Goal: Information Seeking & Learning: Learn about a topic

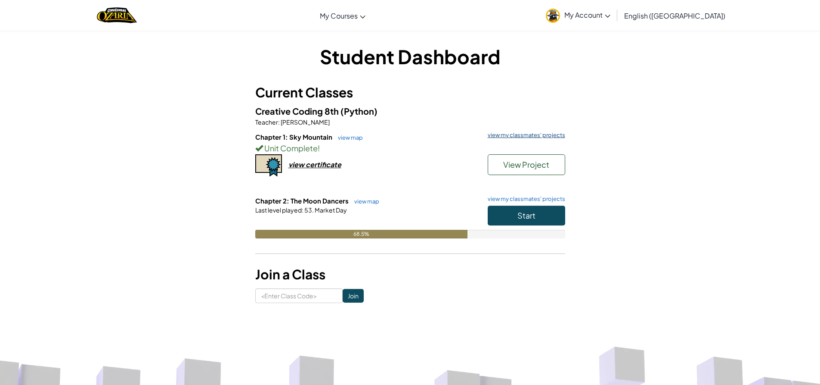
click at [557, 138] on link "view my classmates' projects" at bounding box center [525, 135] width 82 height 6
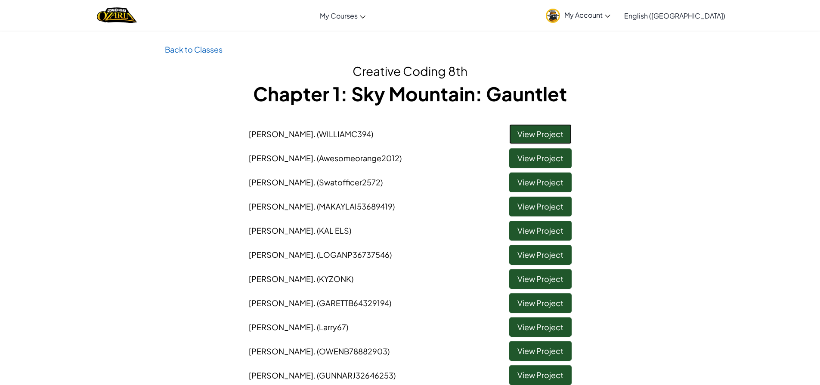
click at [545, 137] on link "View Project" at bounding box center [541, 134] width 62 height 20
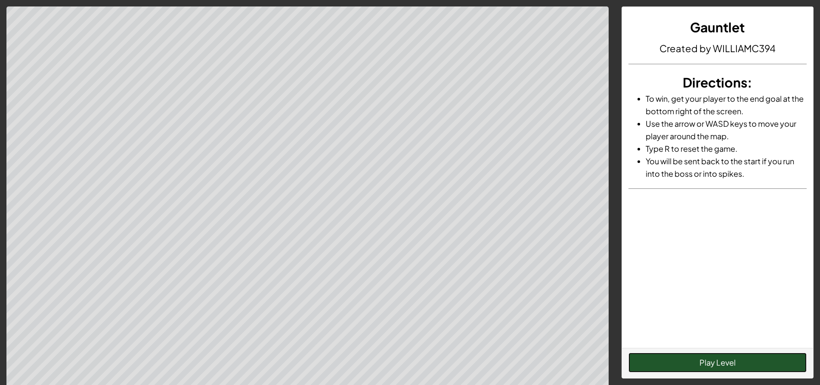
drag, startPoint x: 740, startPoint y: 358, endPoint x: 827, endPoint y: 190, distance: 189.9
click at [740, 358] on button "Play Level" at bounding box center [718, 362] width 178 height 20
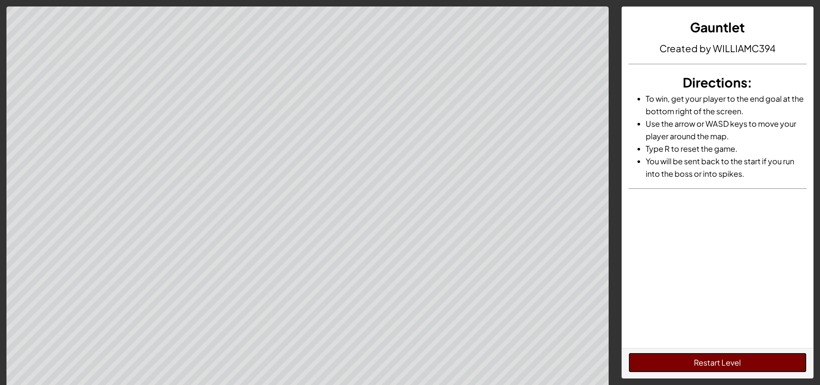
click at [694, 357] on button "Restart Level" at bounding box center [718, 362] width 178 height 20
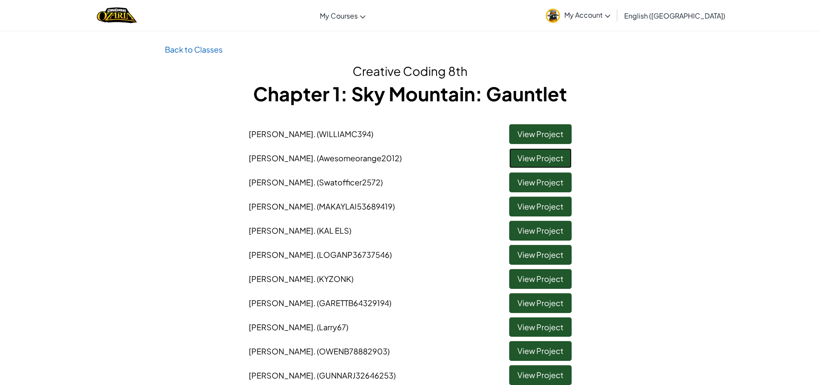
click at [552, 162] on link "View Project" at bounding box center [541, 158] width 62 height 20
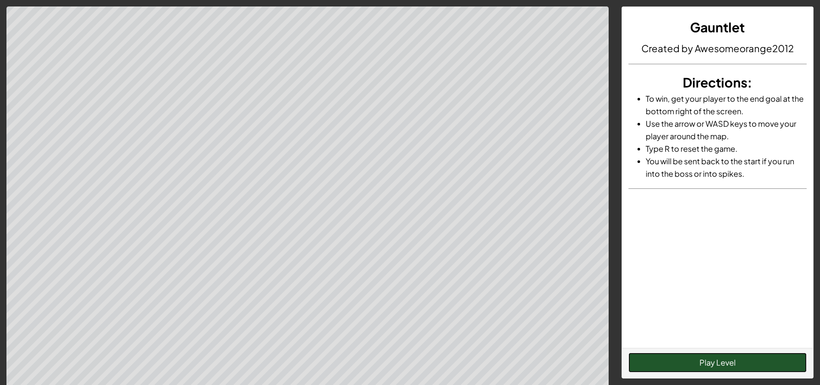
click at [730, 363] on button "Play Level" at bounding box center [718, 362] width 178 height 20
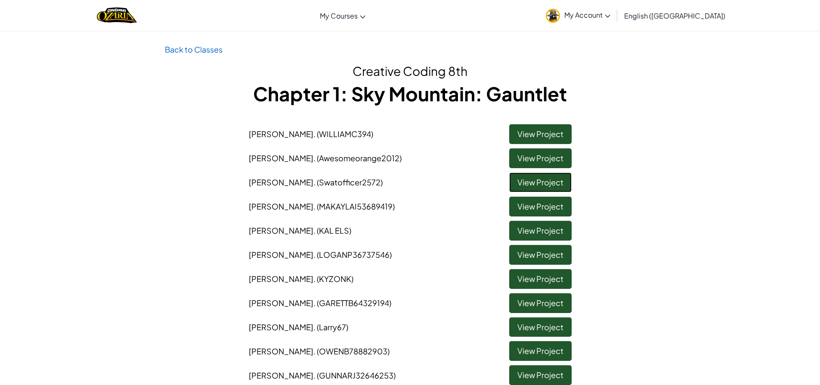
click at [558, 179] on link "View Project" at bounding box center [541, 182] width 62 height 20
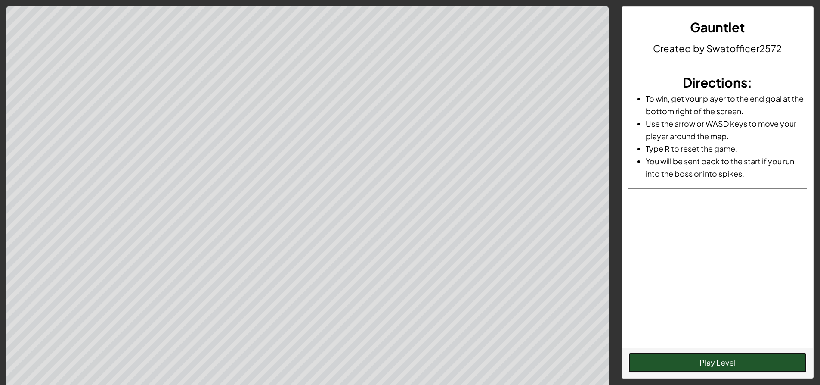
click at [716, 360] on button "Play Level" at bounding box center [718, 362] width 178 height 20
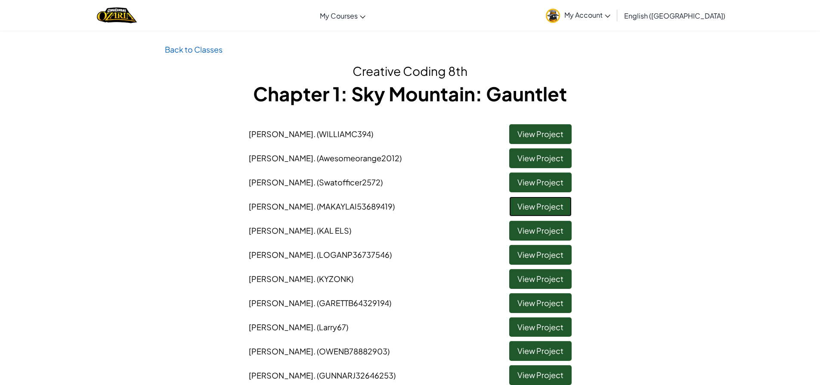
click at [558, 201] on link "View Project" at bounding box center [541, 206] width 62 height 20
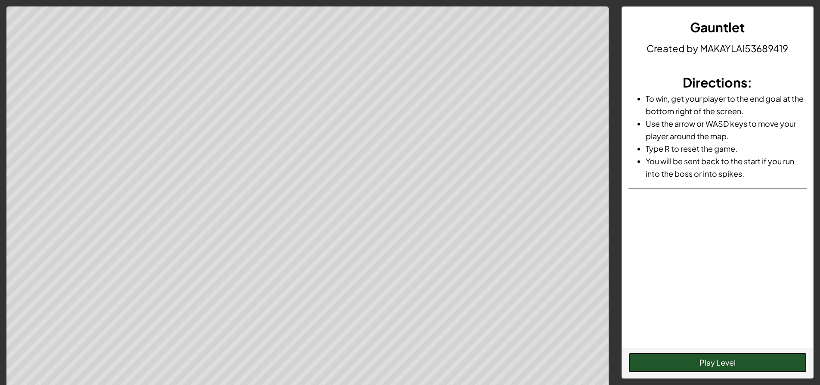
click at [725, 365] on button "Play Level" at bounding box center [718, 362] width 178 height 20
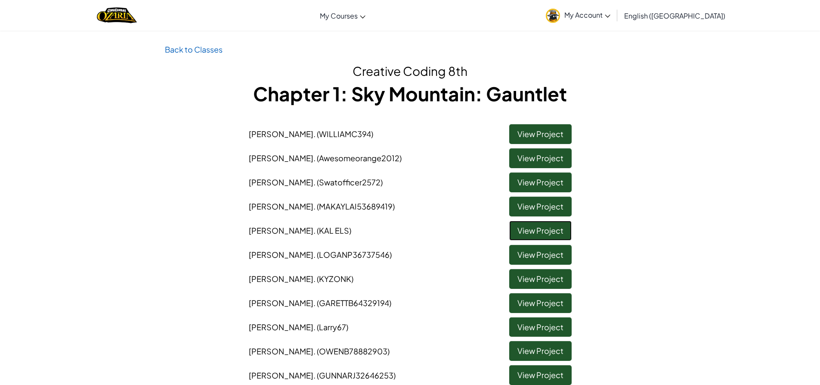
click at [544, 229] on link "View Project" at bounding box center [541, 231] width 62 height 20
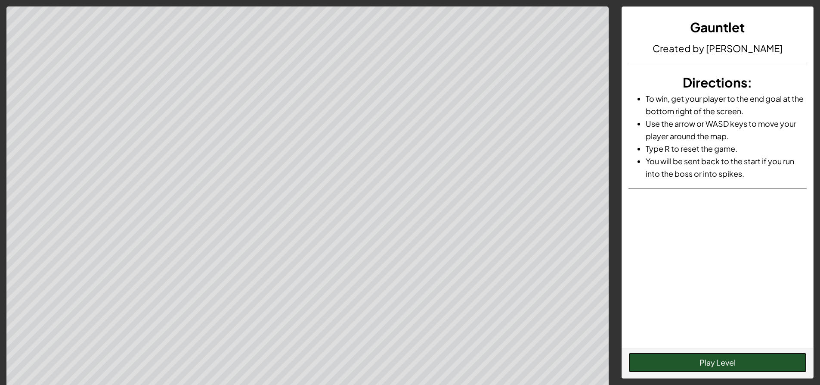
click at [749, 359] on button "Play Level" at bounding box center [718, 362] width 178 height 20
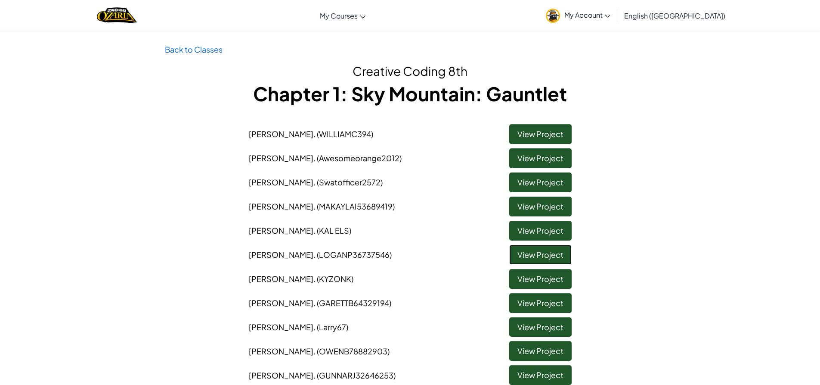
click at [540, 254] on link "View Project" at bounding box center [541, 255] width 62 height 20
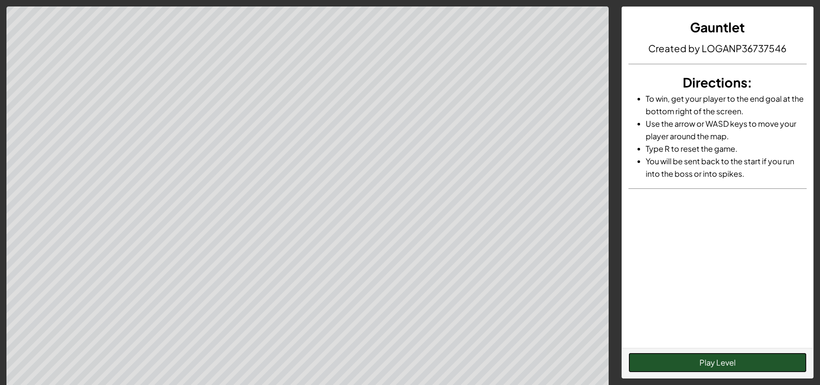
click at [733, 365] on button "Play Level" at bounding box center [718, 362] width 178 height 20
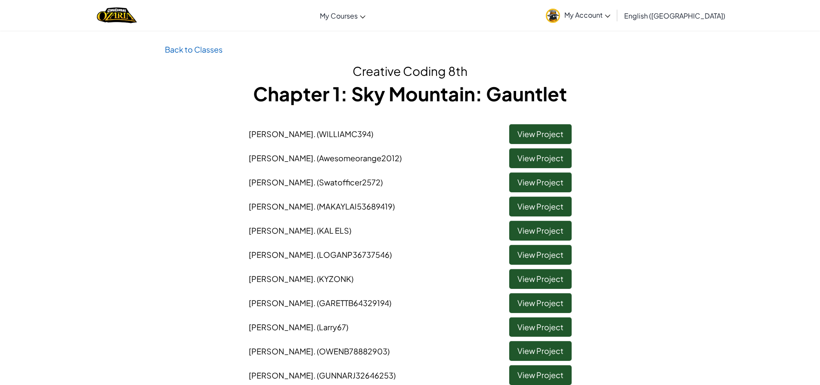
scroll to position [43, 0]
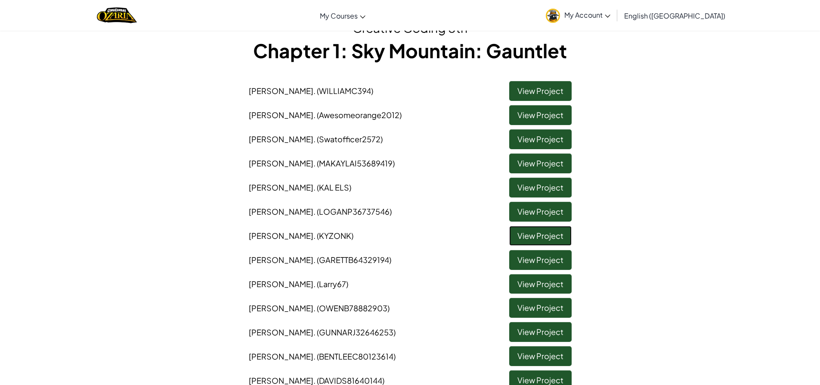
click at [539, 230] on link "View Project" at bounding box center [541, 236] width 62 height 20
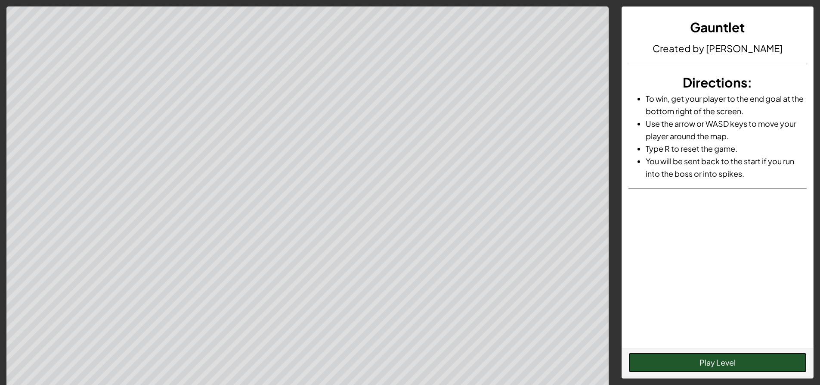
click at [687, 357] on button "Play Level" at bounding box center [718, 362] width 178 height 20
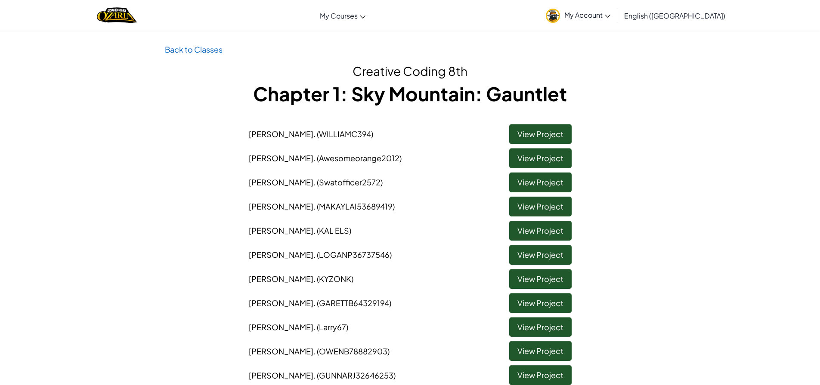
scroll to position [43, 0]
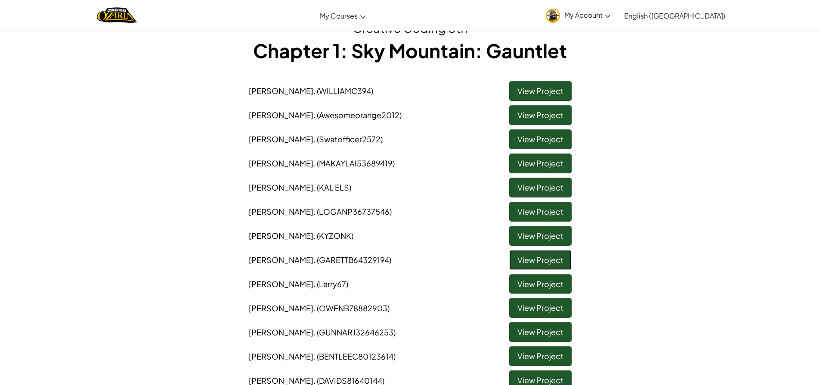
click at [567, 258] on link "View Project" at bounding box center [541, 260] width 62 height 20
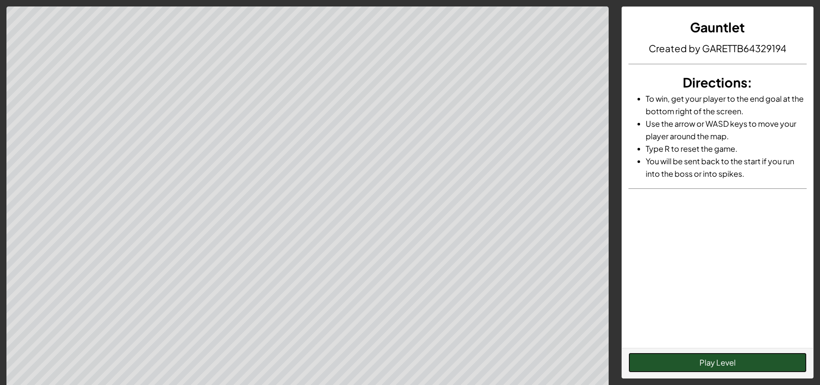
click at [721, 356] on button "Play Level" at bounding box center [718, 362] width 178 height 20
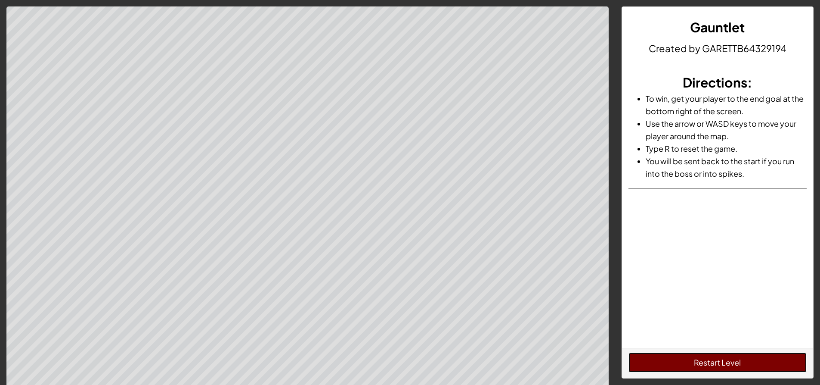
drag, startPoint x: 734, startPoint y: 360, endPoint x: 733, endPoint y: 349, distance: 10.8
click at [734, 359] on button "Restart Level" at bounding box center [718, 362] width 178 height 20
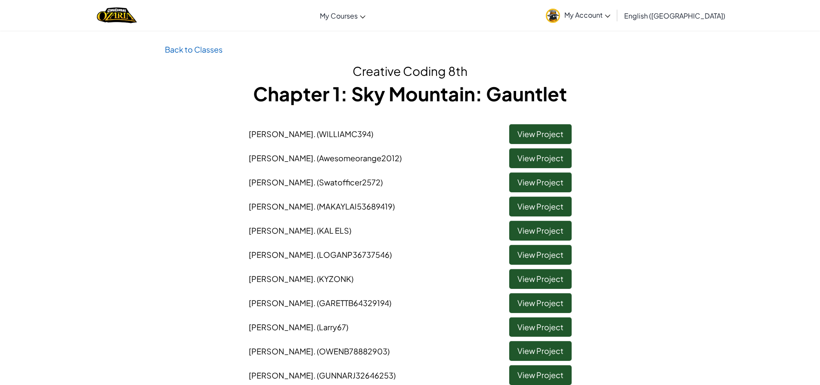
scroll to position [43, 0]
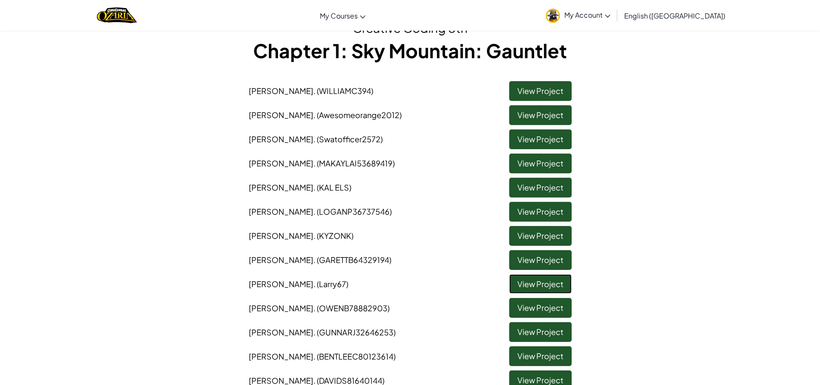
click at [530, 285] on link "View Project" at bounding box center [541, 284] width 62 height 20
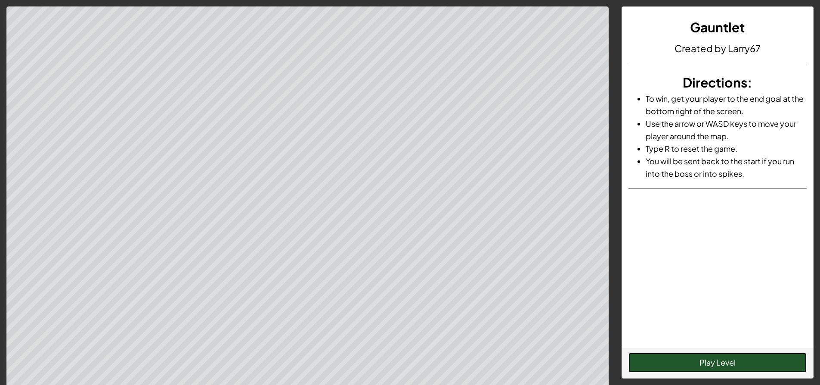
click at [718, 366] on button "Play Level" at bounding box center [718, 362] width 178 height 20
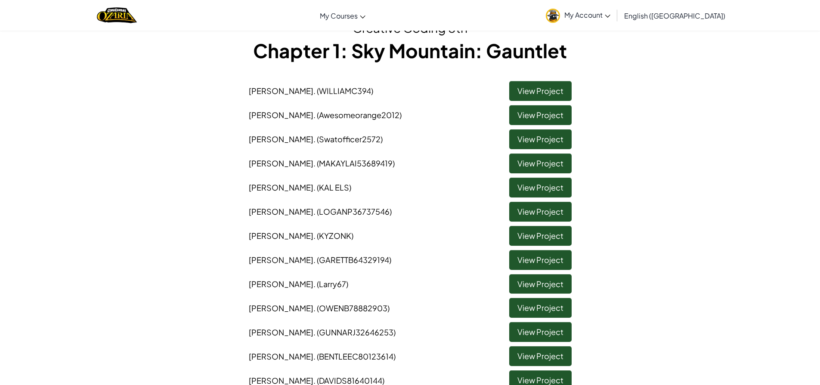
scroll to position [86, 0]
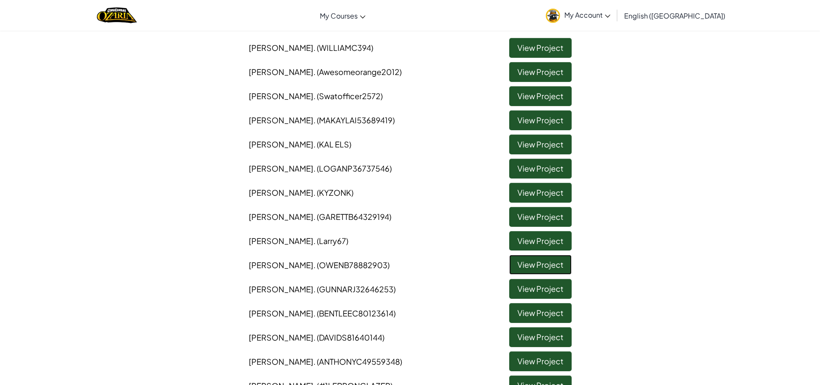
click at [546, 267] on link "View Project" at bounding box center [541, 265] width 62 height 20
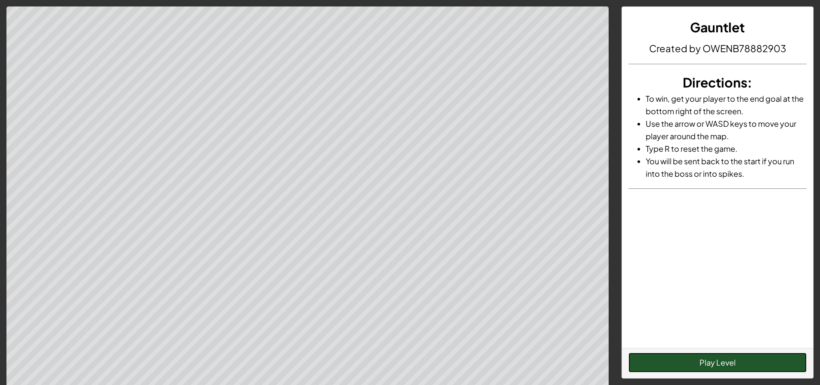
click at [706, 367] on button "Play Level" at bounding box center [718, 362] width 178 height 20
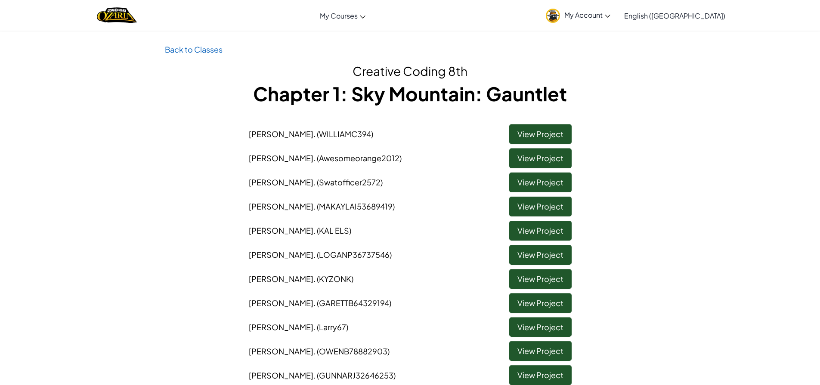
scroll to position [86, 0]
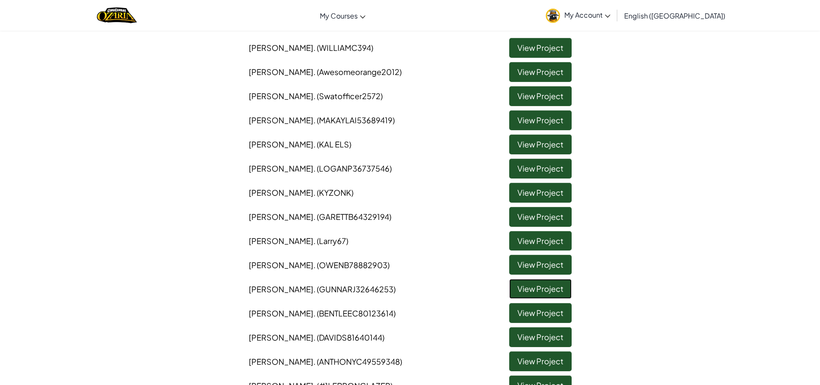
click at [552, 284] on link "View Project" at bounding box center [541, 289] width 62 height 20
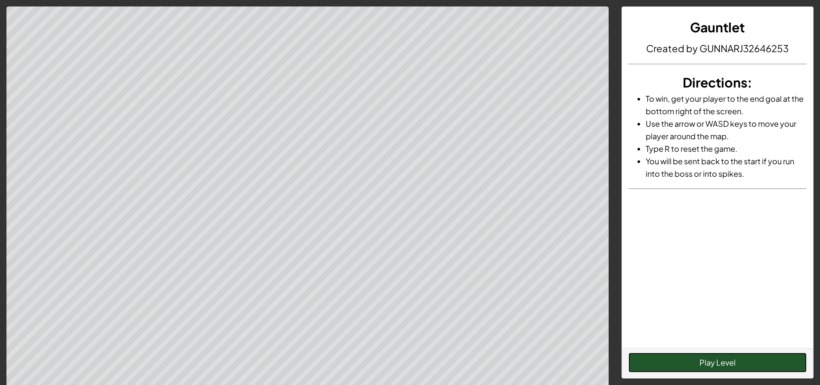
click at [698, 364] on button "Play Level" at bounding box center [718, 362] width 178 height 20
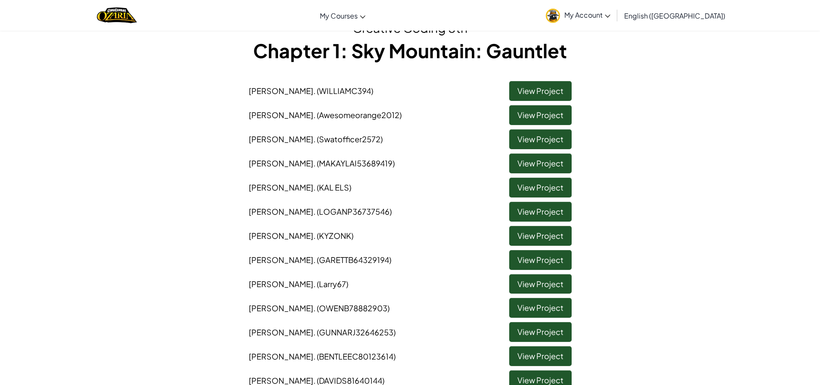
scroll to position [86, 0]
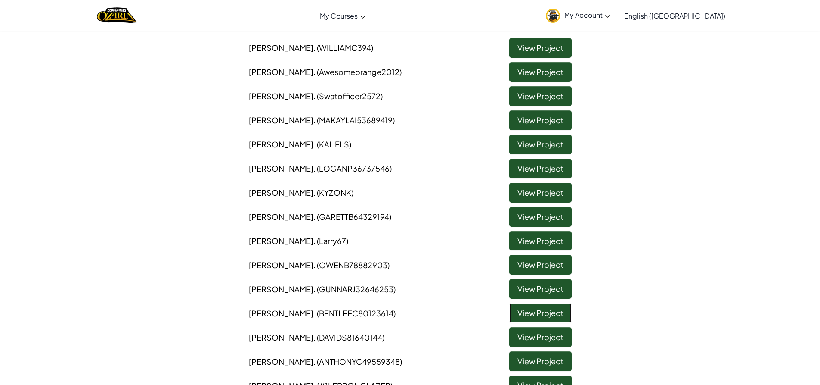
click at [528, 307] on link "View Project" at bounding box center [541, 313] width 62 height 20
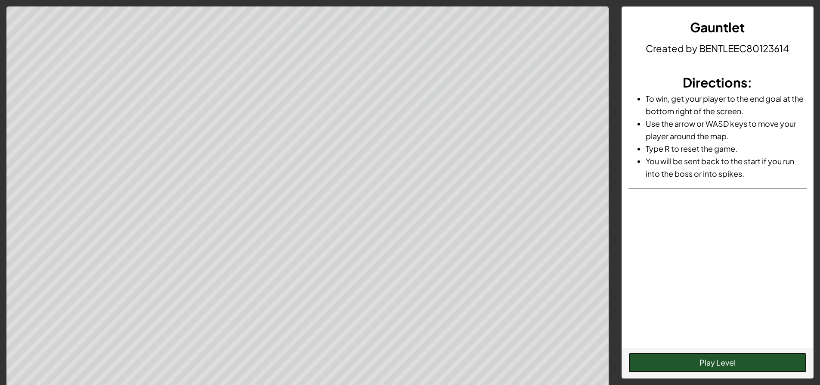
click at [695, 357] on button "Play Level" at bounding box center [718, 362] width 178 height 20
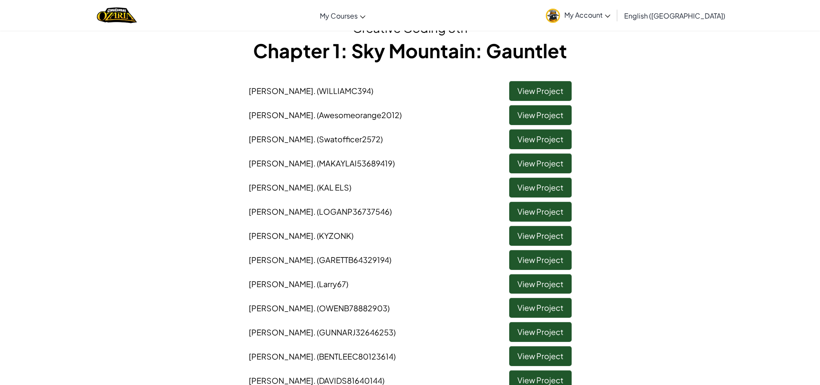
scroll to position [86, 0]
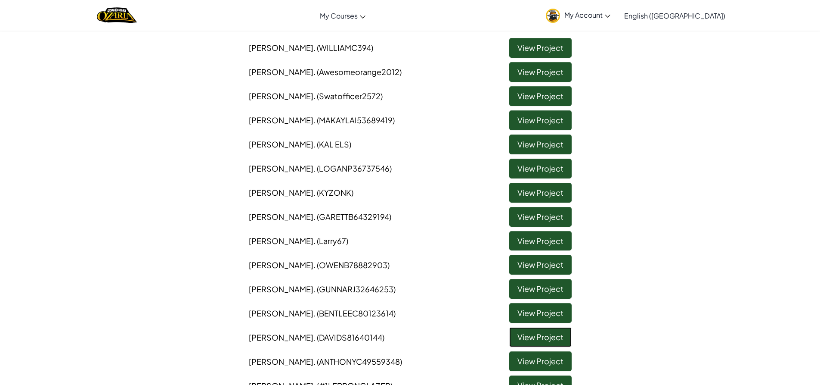
click at [525, 339] on link "View Project" at bounding box center [541, 337] width 62 height 20
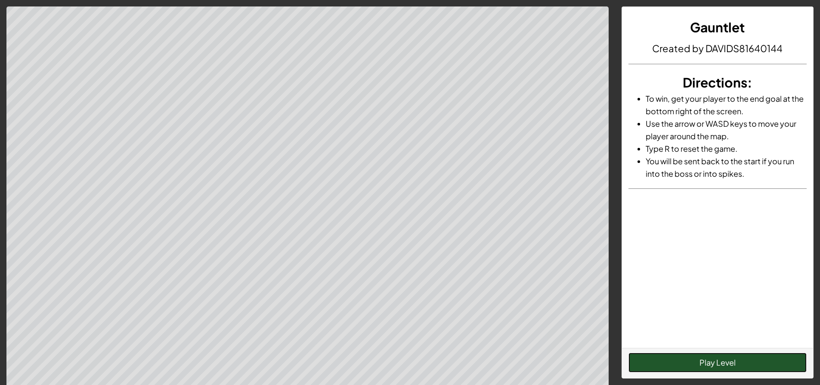
click at [682, 359] on button "Play Level" at bounding box center [718, 362] width 178 height 20
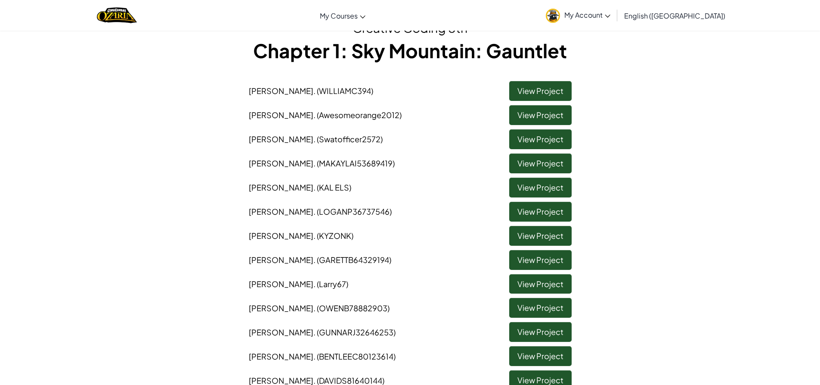
scroll to position [86, 0]
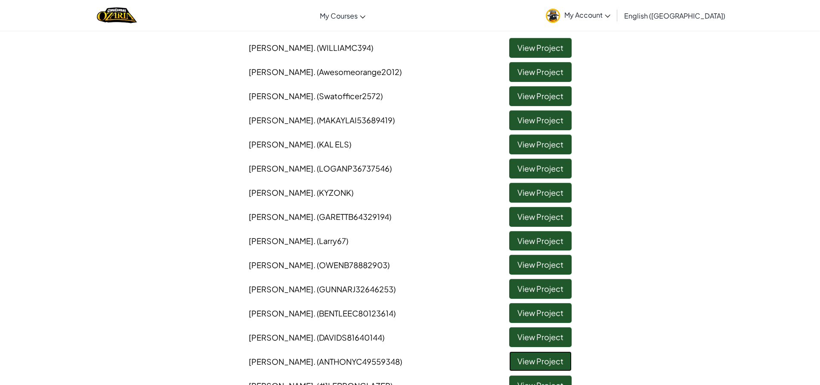
click at [541, 357] on link "View Project" at bounding box center [541, 361] width 62 height 20
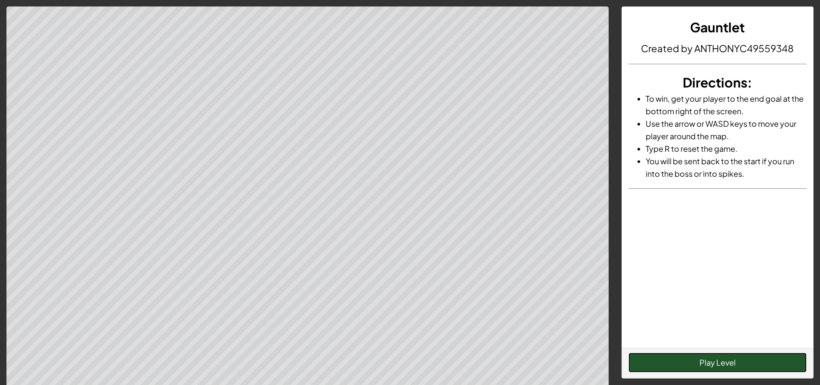
drag, startPoint x: 788, startPoint y: 361, endPoint x: 780, endPoint y: 357, distance: 8.5
click at [787, 361] on button "Play Level" at bounding box center [718, 362] width 178 height 20
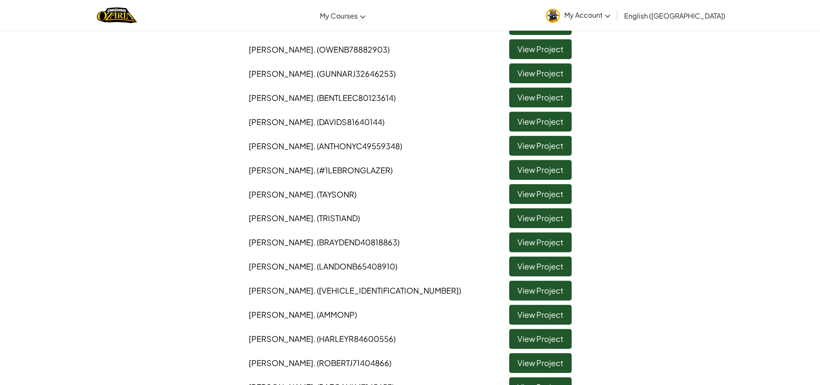
scroll to position [258, 0]
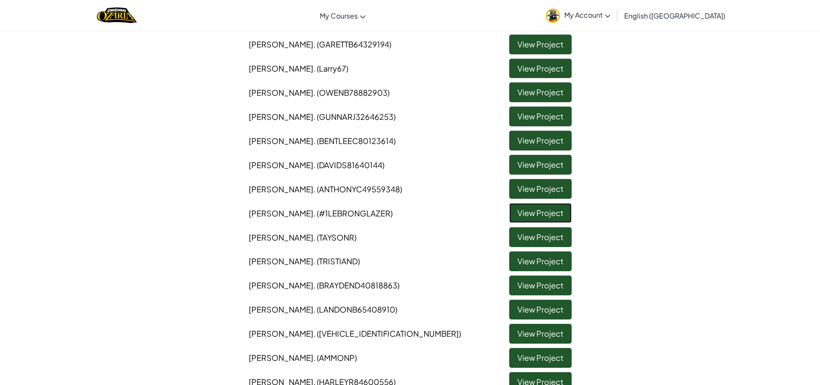
click at [524, 214] on link "View Project" at bounding box center [541, 213] width 62 height 20
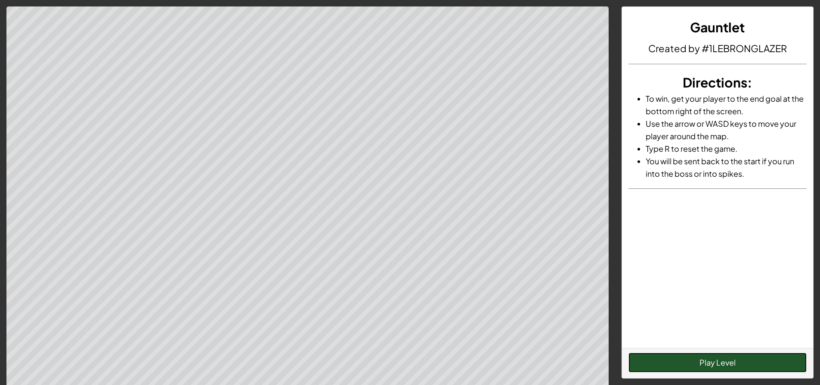
click at [733, 354] on button "Play Level" at bounding box center [718, 362] width 178 height 20
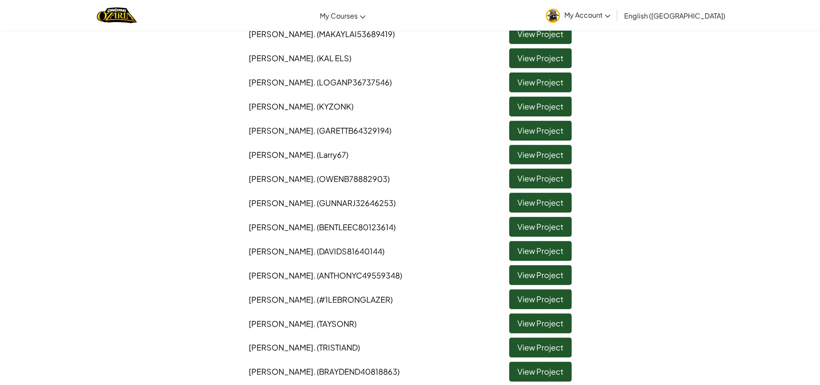
scroll to position [215, 0]
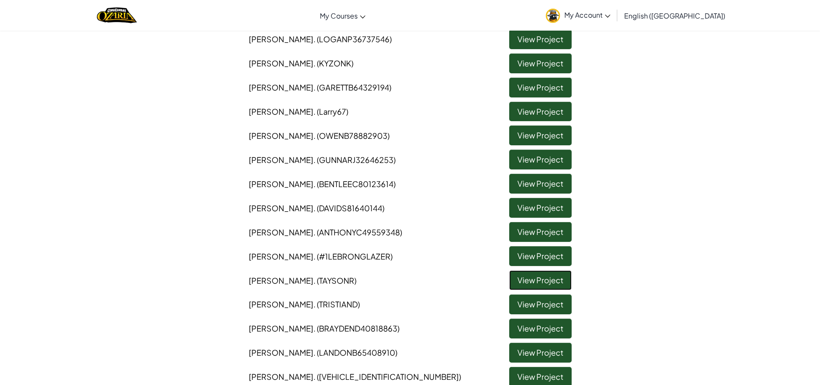
click at [537, 276] on link "View Project" at bounding box center [541, 280] width 62 height 20
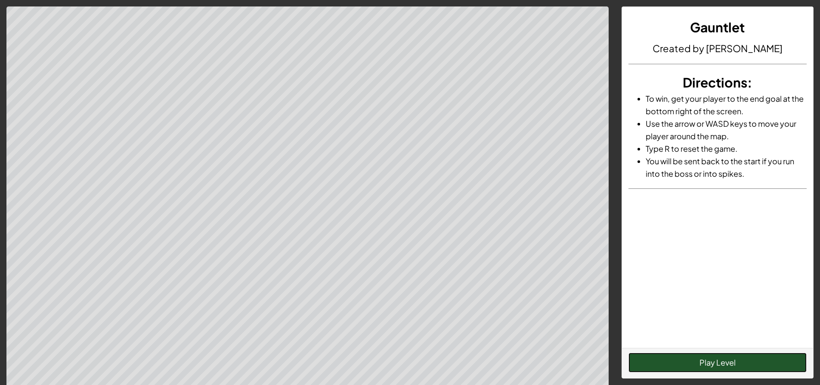
click at [709, 357] on button "Play Level" at bounding box center [718, 362] width 178 height 20
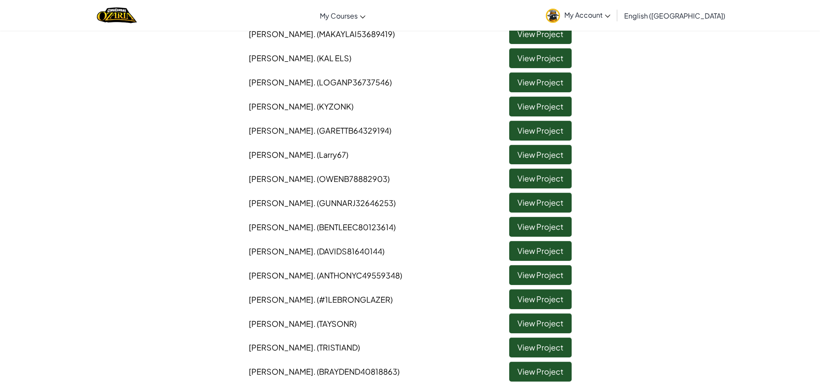
scroll to position [215, 0]
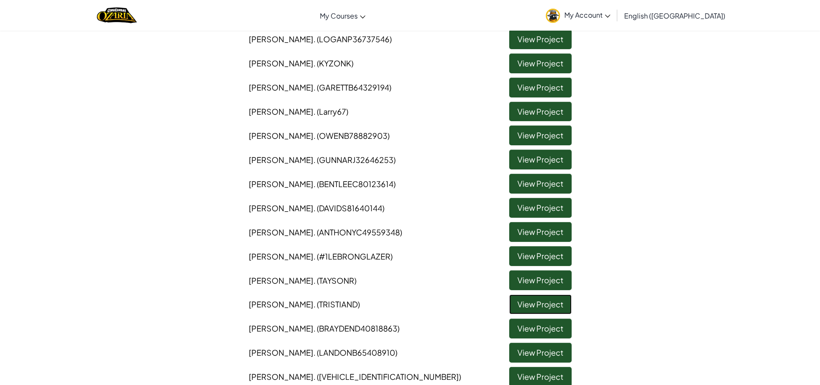
click at [528, 305] on link "View Project" at bounding box center [541, 304] width 62 height 20
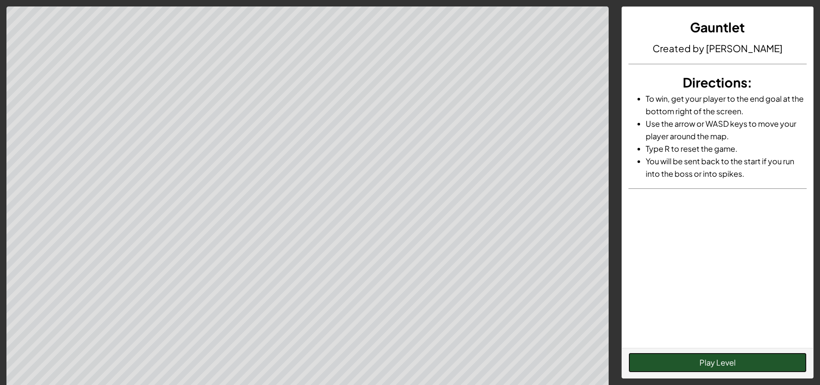
click at [710, 362] on button "Play Level" at bounding box center [718, 362] width 178 height 20
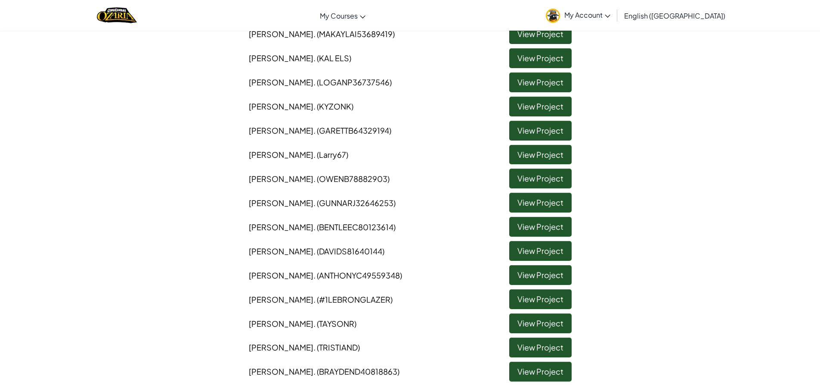
scroll to position [258, 0]
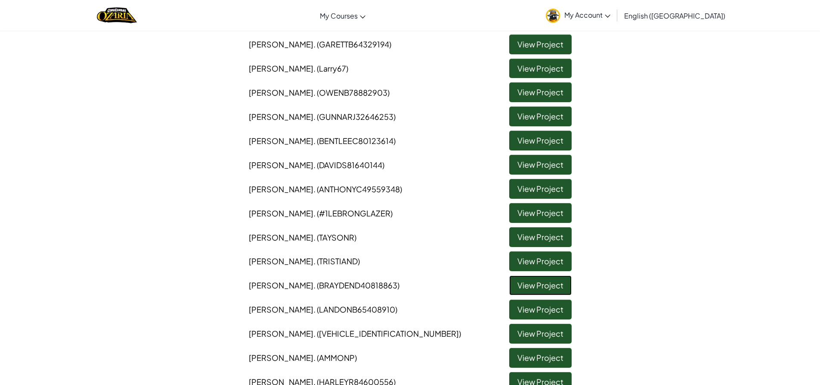
click at [534, 288] on link "View Project" at bounding box center [541, 285] width 62 height 20
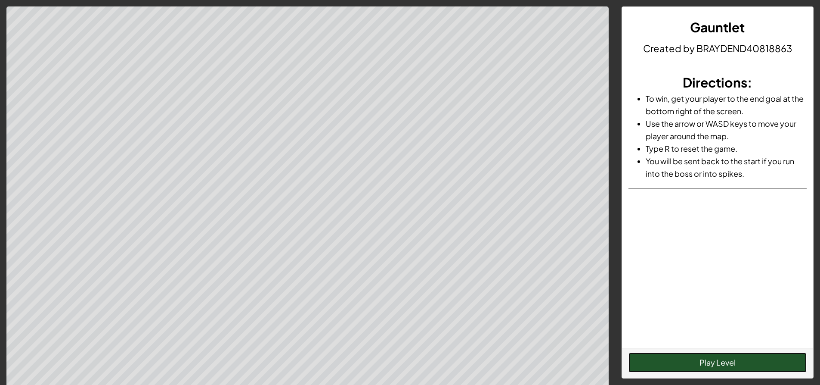
click at [697, 360] on button "Play Level" at bounding box center [718, 362] width 178 height 20
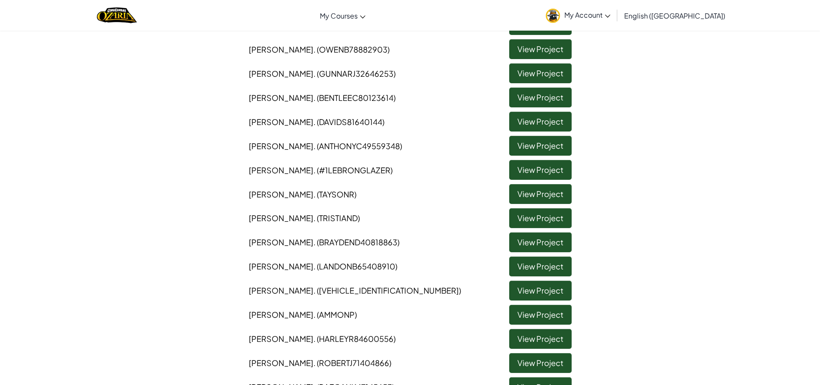
scroll to position [345, 0]
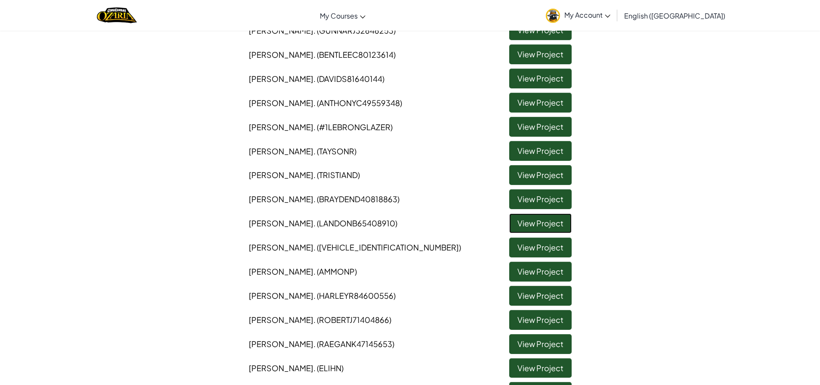
click at [522, 226] on link "View Project" at bounding box center [541, 223] width 62 height 20
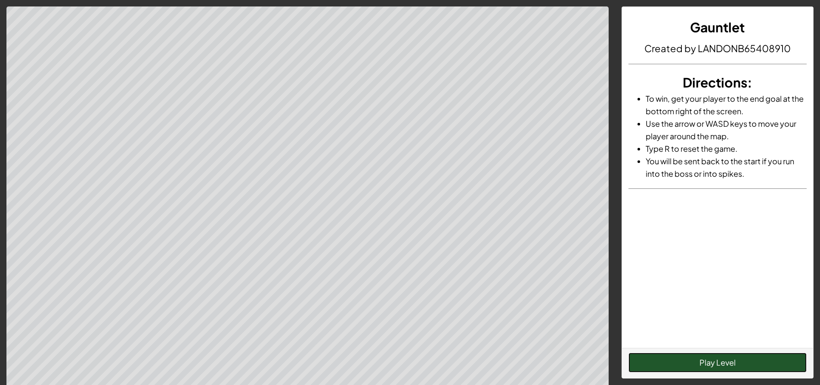
click at [753, 361] on button "Play Level" at bounding box center [718, 362] width 178 height 20
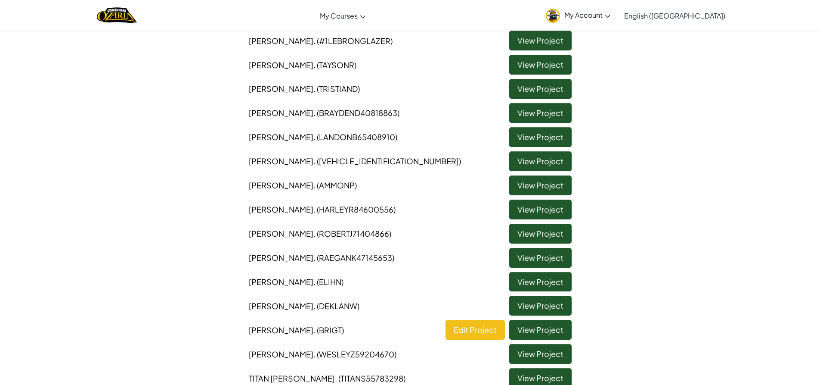
scroll to position [474, 0]
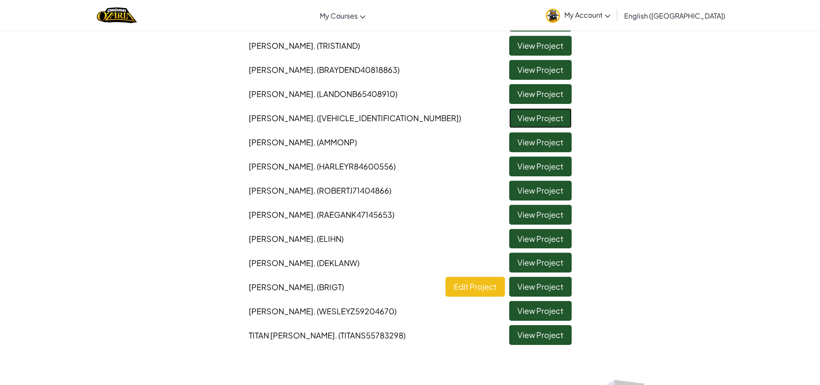
click at [536, 116] on link "View Project" at bounding box center [541, 118] width 62 height 20
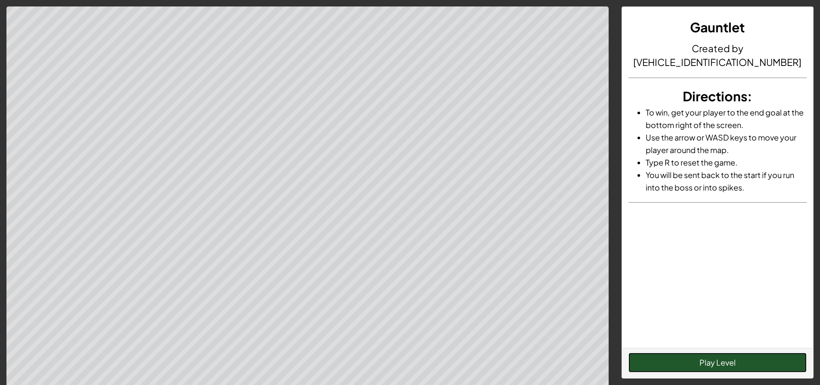
click at [696, 358] on button "Play Level" at bounding box center [718, 362] width 178 height 20
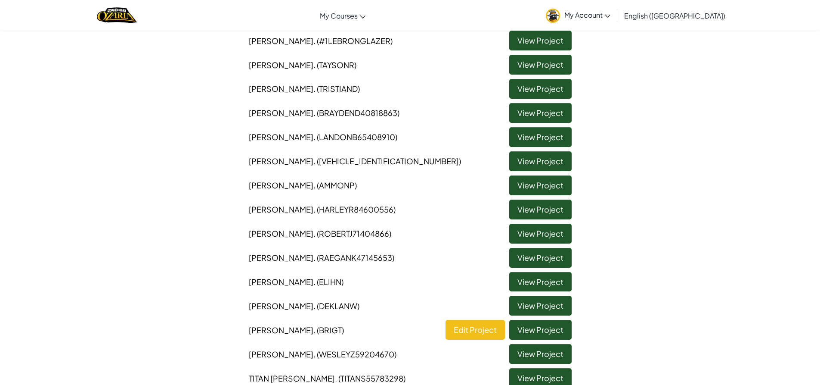
scroll to position [517, 0]
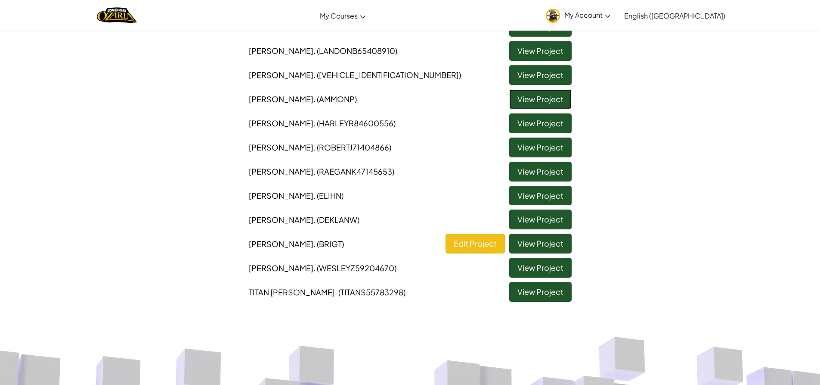
click at [523, 103] on link "View Project" at bounding box center [541, 99] width 62 height 20
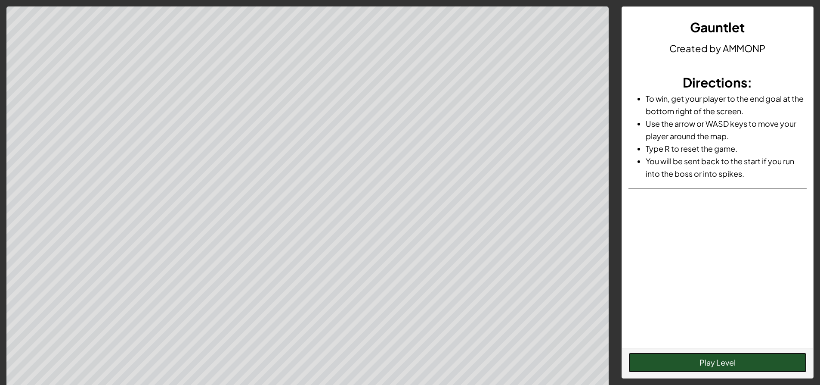
click at [746, 366] on button "Play Level" at bounding box center [718, 362] width 178 height 20
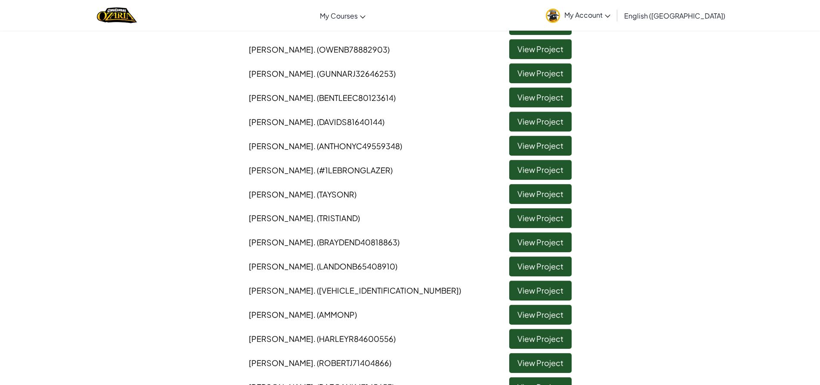
scroll to position [517, 0]
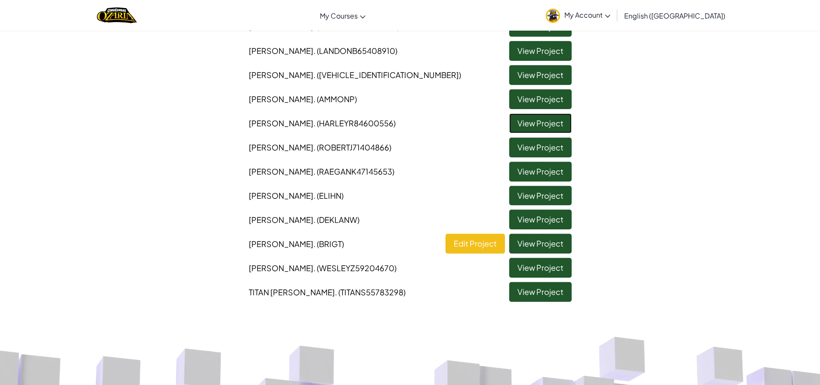
click at [537, 127] on link "View Project" at bounding box center [541, 123] width 62 height 20
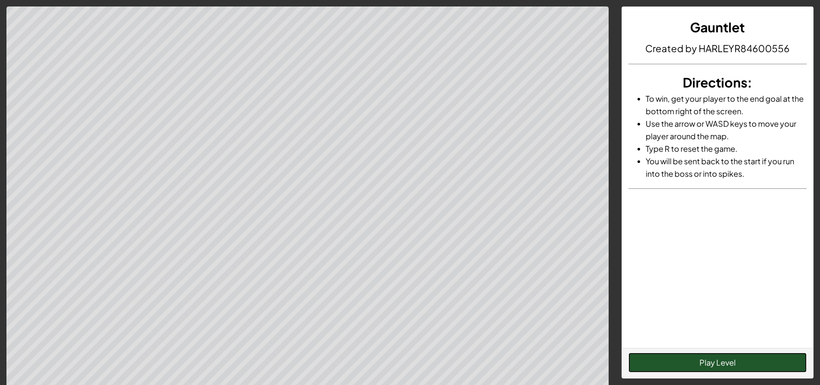
click at [668, 353] on button "Play Level" at bounding box center [718, 362] width 178 height 20
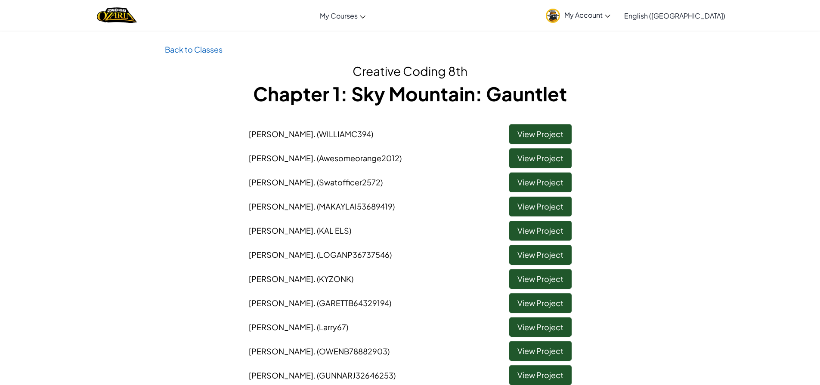
click at [611, 17] on span "My Account" at bounding box center [588, 14] width 46 height 9
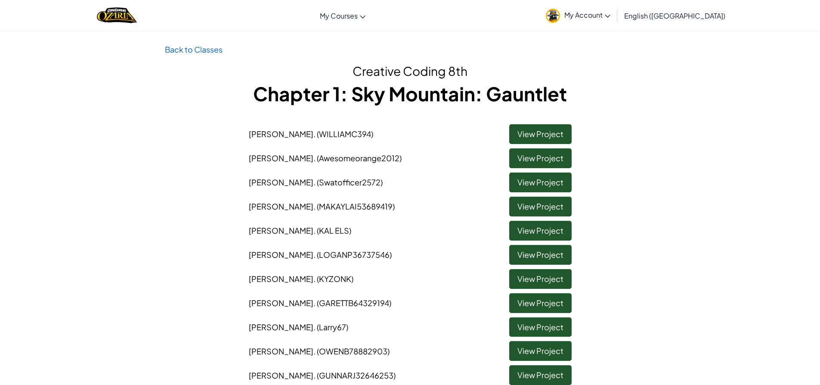
click at [611, 19] on span "My Account" at bounding box center [588, 14] width 46 height 9
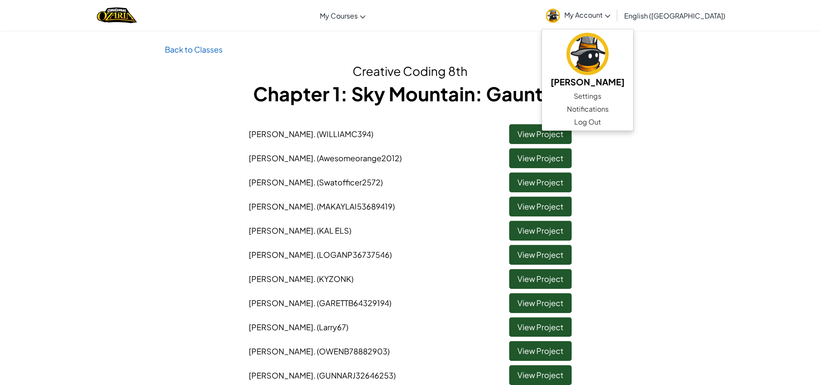
click at [611, 11] on span "My Account" at bounding box center [588, 14] width 46 height 9
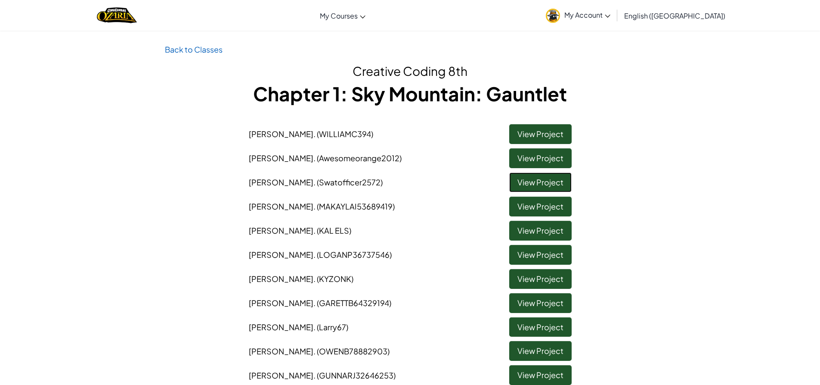
drag, startPoint x: 499, startPoint y: 361, endPoint x: 487, endPoint y: 385, distance: 27.0
click at [466, 183] on li "[PERSON_NAME] . (Swatofficer2572) View Project" at bounding box center [410, 180] width 336 height 24
drag, startPoint x: 466, startPoint y: 183, endPoint x: 454, endPoint y: 167, distance: 20.4
click at [456, 169] on li "[PERSON_NAME] . (Swatofficer2572) View Project" at bounding box center [410, 180] width 336 height 24
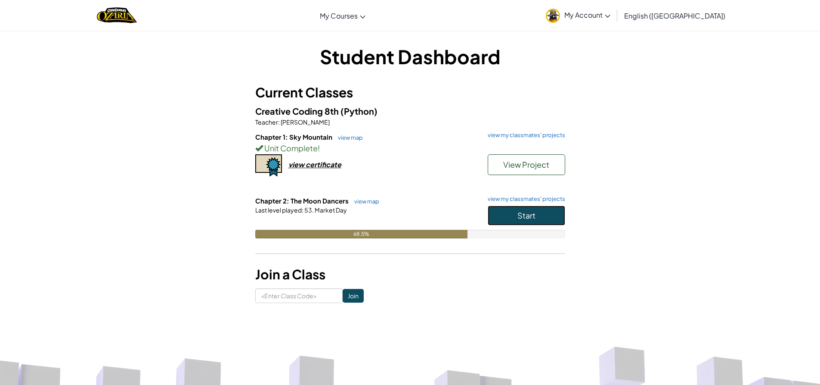
click at [529, 218] on span "Start" at bounding box center [527, 215] width 18 height 10
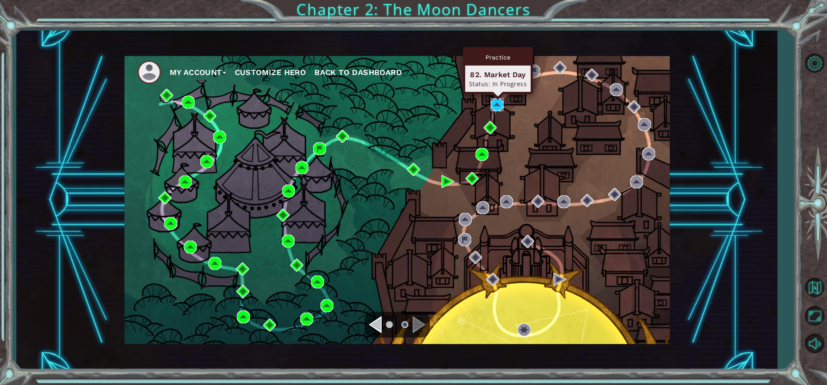
click at [497, 103] on img at bounding box center [497, 104] width 13 height 13
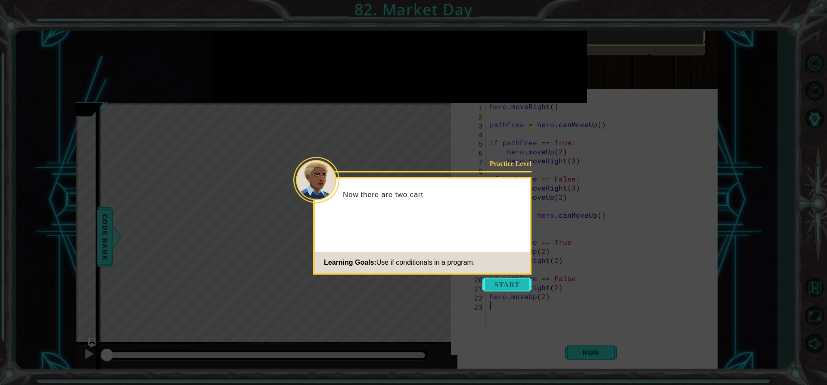
click at [494, 289] on button "Start" at bounding box center [506, 284] width 49 height 14
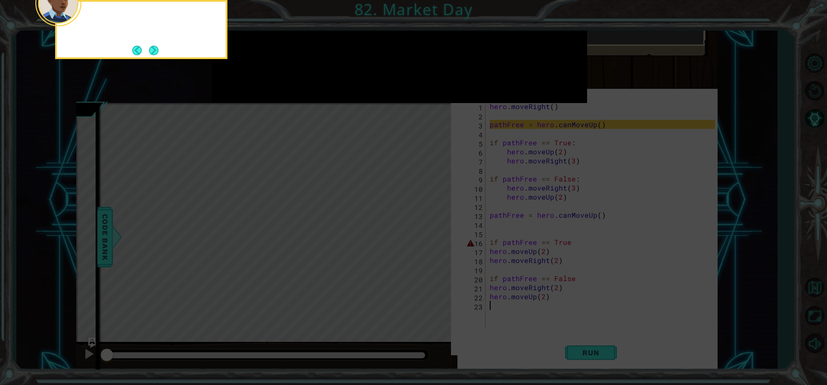
scroll to position [4, 0]
click at [158, 54] on button "Next" at bounding box center [154, 50] width 10 height 10
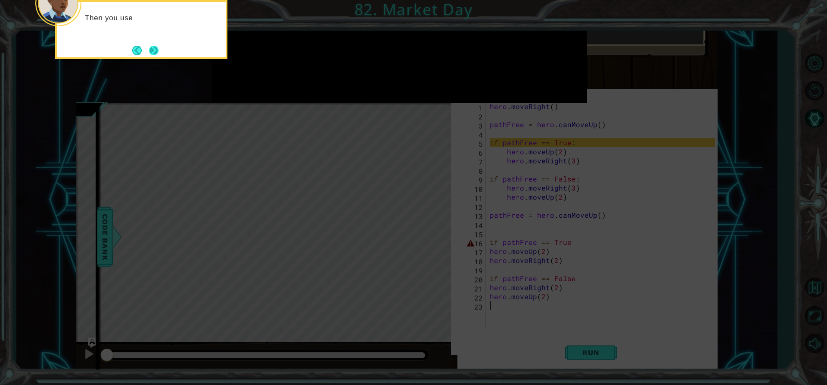
click at [158, 54] on button "Next" at bounding box center [154, 50] width 10 height 10
click at [158, 54] on button "Next" at bounding box center [153, 50] width 11 height 11
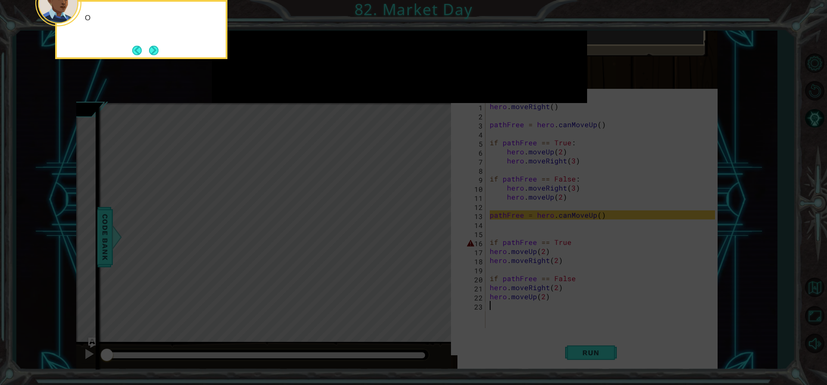
click at [158, 54] on button "Next" at bounding box center [154, 50] width 10 height 10
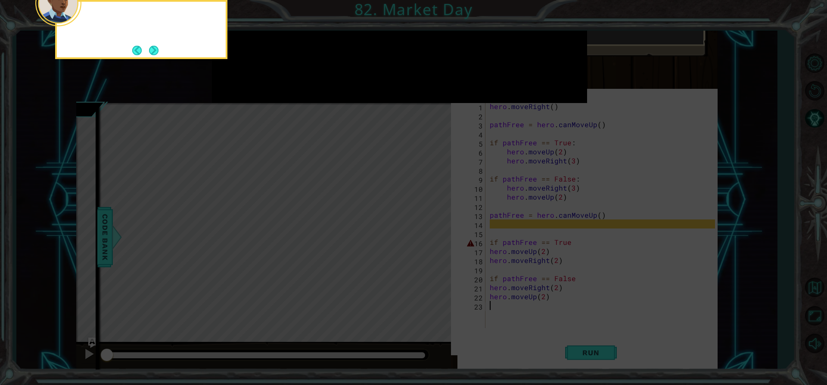
click at [158, 54] on button "Next" at bounding box center [154, 50] width 10 height 10
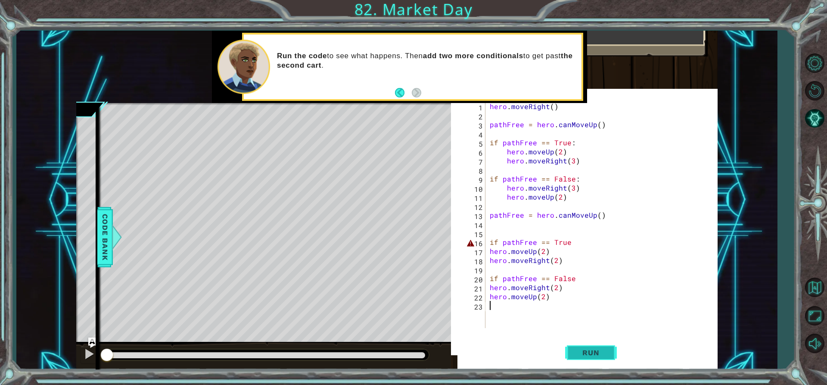
click at [581, 358] on button "Run" at bounding box center [591, 353] width 52 height 34
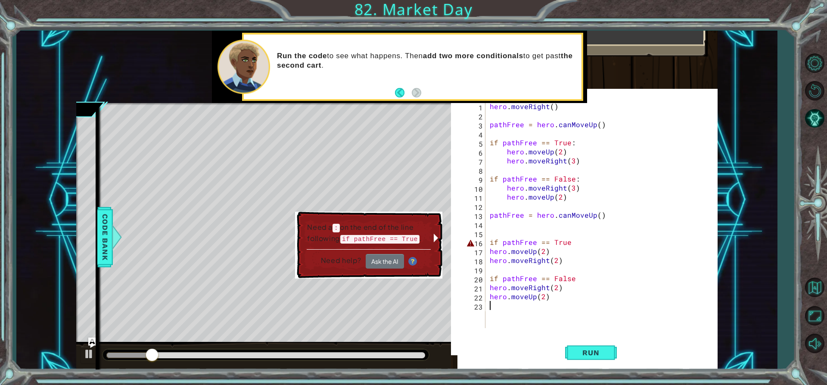
click at [575, 242] on div "hero . moveRight ( ) pathFree = hero . canMoveUp ( ) if pathFree == True : hero…" at bounding box center [603, 224] width 231 height 244
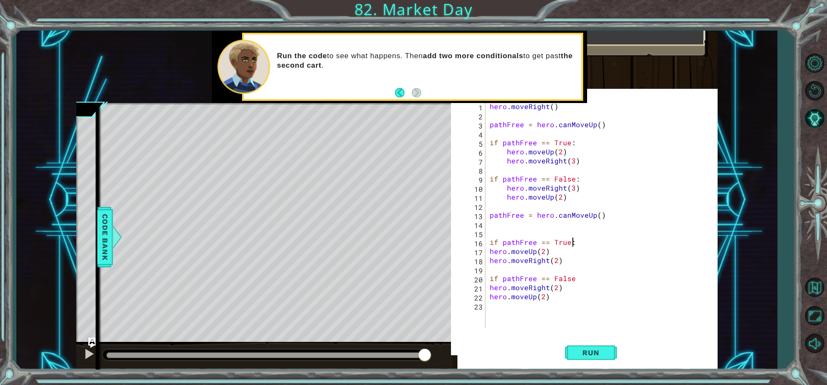
scroll to position [0, 5]
click at [574, 274] on div "hero . moveRight ( ) pathFree = hero . canMoveUp ( ) if pathFree == True : hero…" at bounding box center [603, 224] width 231 height 244
click at [591, 349] on span "Run" at bounding box center [591, 352] width 34 height 9
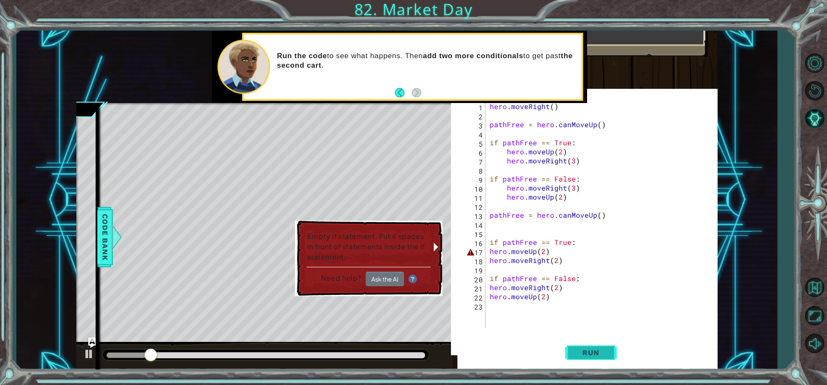
click at [591, 347] on button "Run" at bounding box center [591, 353] width 52 height 34
click at [488, 250] on div "hero . moveRight ( ) pathFree = hero . canMoveUp ( ) if pathFree == True : hero…" at bounding box center [603, 224] width 231 height 244
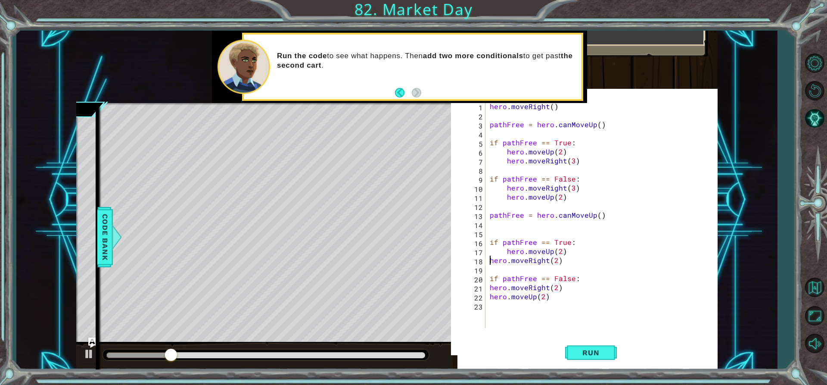
click at [490, 258] on div "hero . moveRight ( ) pathFree = hero . canMoveUp ( ) if pathFree == True : hero…" at bounding box center [603, 224] width 231 height 244
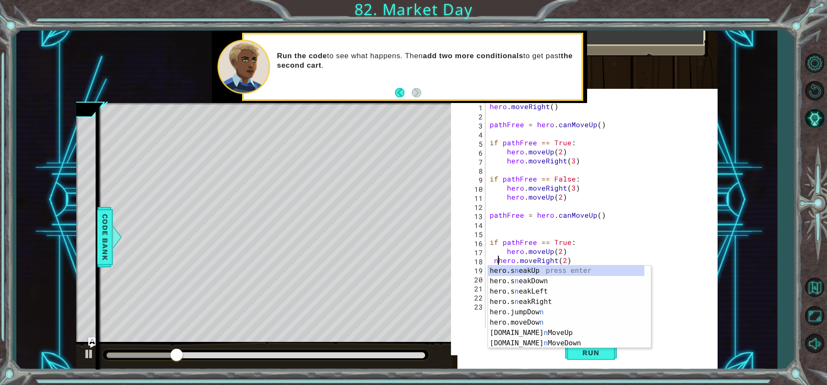
scroll to position [0, 1]
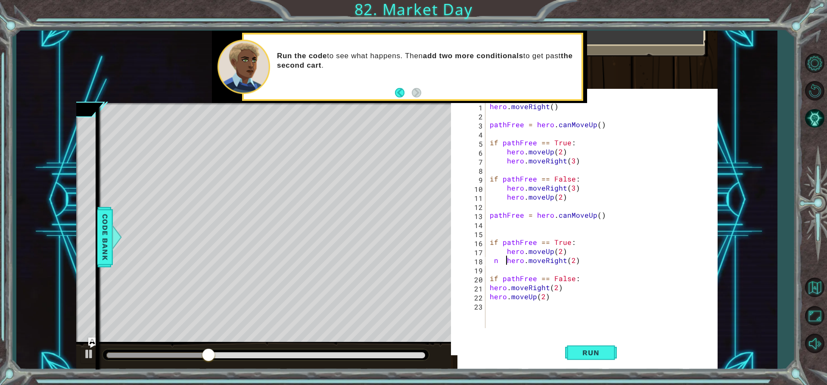
click at [498, 260] on div "hero . moveRight ( ) pathFree = hero . canMoveUp ( ) if pathFree == True : hero…" at bounding box center [603, 224] width 231 height 244
click at [488, 289] on div "hero . moveRight ( ) pathFree = hero . canMoveUp ( ) if pathFree == True : hero…" at bounding box center [603, 224] width 231 height 244
click at [501, 261] on div "hero . moveRight ( ) pathFree = hero . canMoveUp ( ) if pathFree == True : hero…" at bounding box center [603, 224] width 231 height 244
type textarea "hero.moveRight(2)"
